Goal: Task Accomplishment & Management: Manage account settings

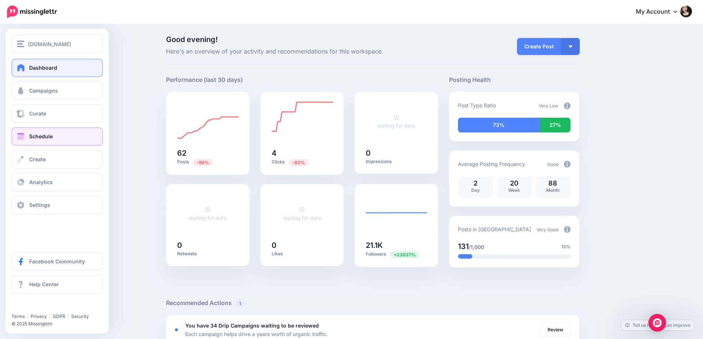
click at [44, 136] on span "Schedule" at bounding box center [41, 136] width 24 height 6
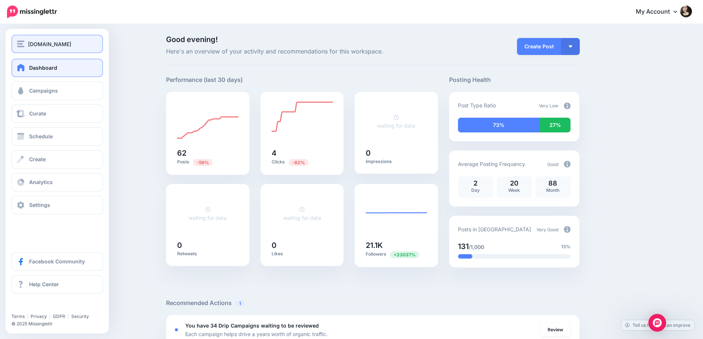
click at [56, 43] on span "[DOMAIN_NAME]" at bounding box center [49, 44] width 43 height 8
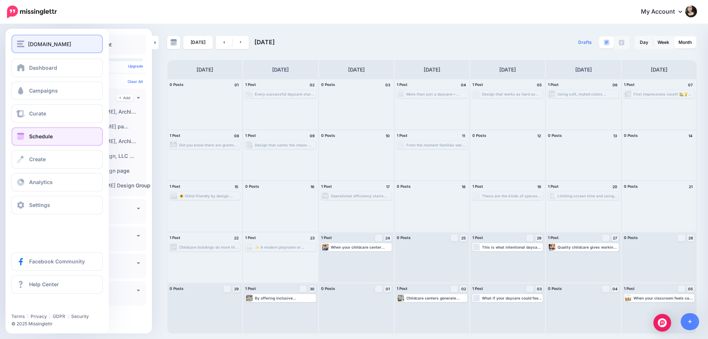
click at [27, 46] on div "[DOMAIN_NAME]" at bounding box center [57, 44] width 80 height 8
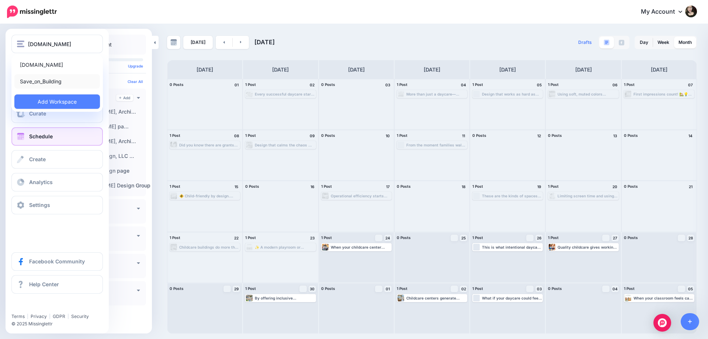
click at [45, 80] on link "Save_on_Building" at bounding box center [57, 81] width 86 height 14
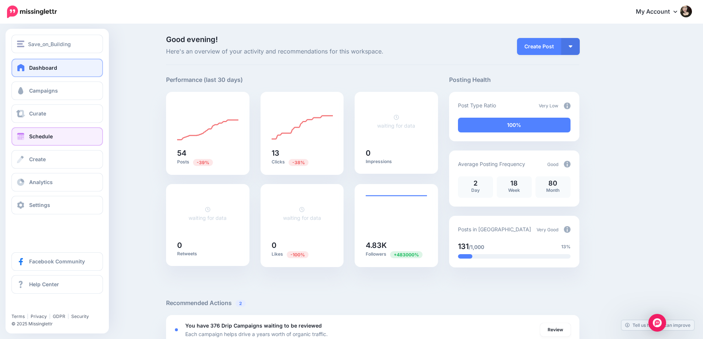
click at [53, 136] on link "Schedule" at bounding box center [56, 136] width 91 height 18
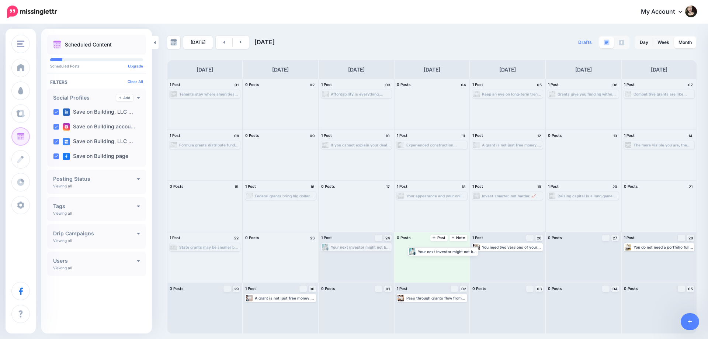
drag, startPoint x: 344, startPoint y: 249, endPoint x: 415, endPoint y: 248, distance: 71.2
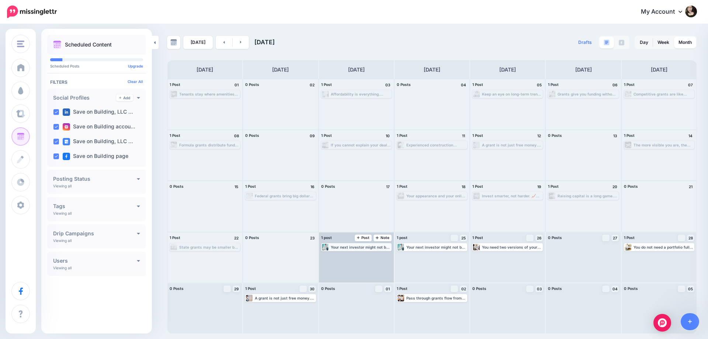
click at [355, 246] on div "Your next investor might not be at a networking event. They might be sitting ac…" at bounding box center [361, 247] width 60 height 4
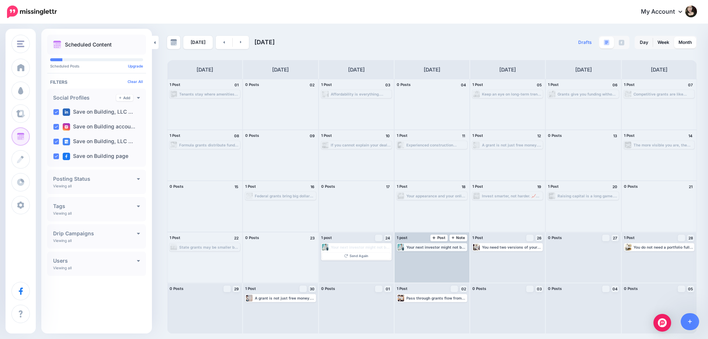
click at [432, 246] on div "Your next investor might not be at a networking event. They might be sitting ac…" at bounding box center [437, 247] width 60 height 4
click at [424, 258] on link "Edit" at bounding box center [421, 256] width 46 height 7
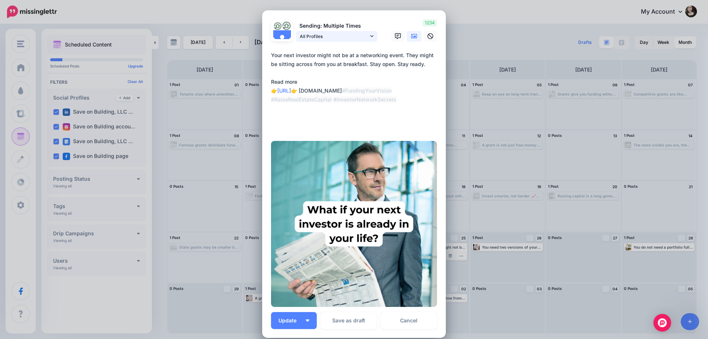
click at [341, 40] on span "All Profiles" at bounding box center [334, 36] width 69 height 8
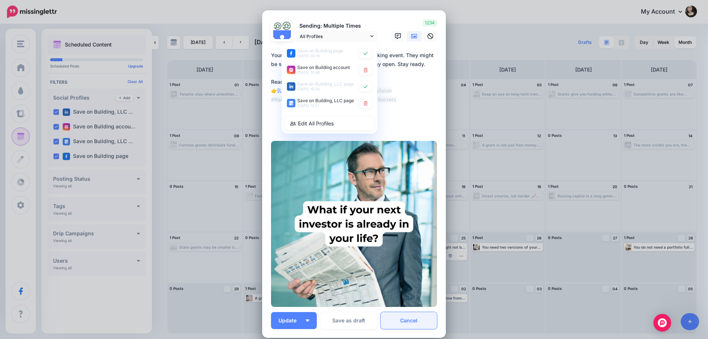
click at [412, 322] on link "Cancel" at bounding box center [409, 320] width 56 height 17
